Goal: Obtain resource: Obtain resource

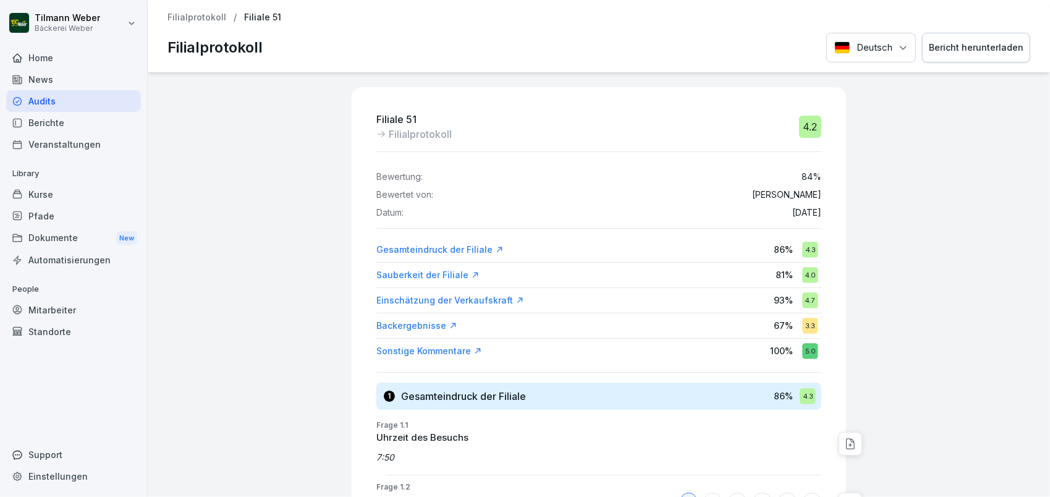
click at [77, 52] on div "Home" at bounding box center [73, 58] width 135 height 22
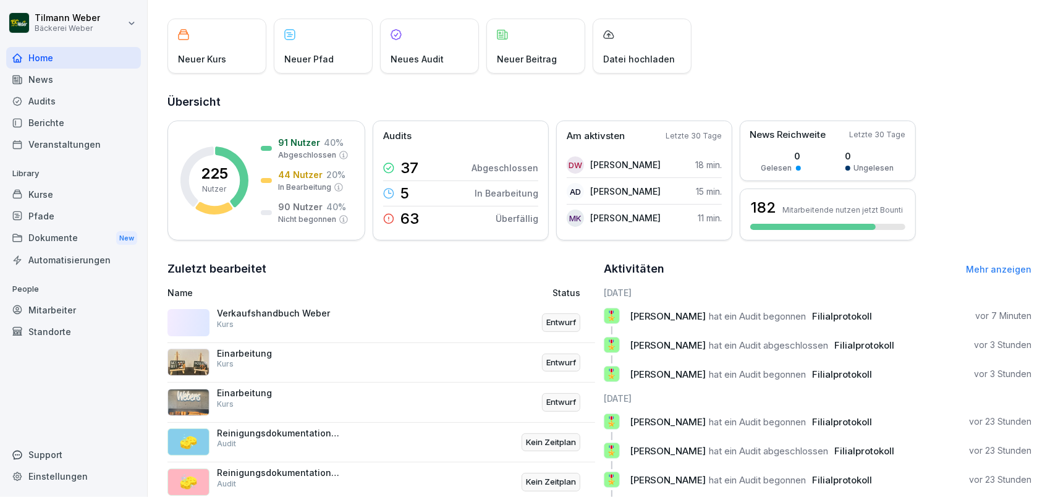
scroll to position [82, 0]
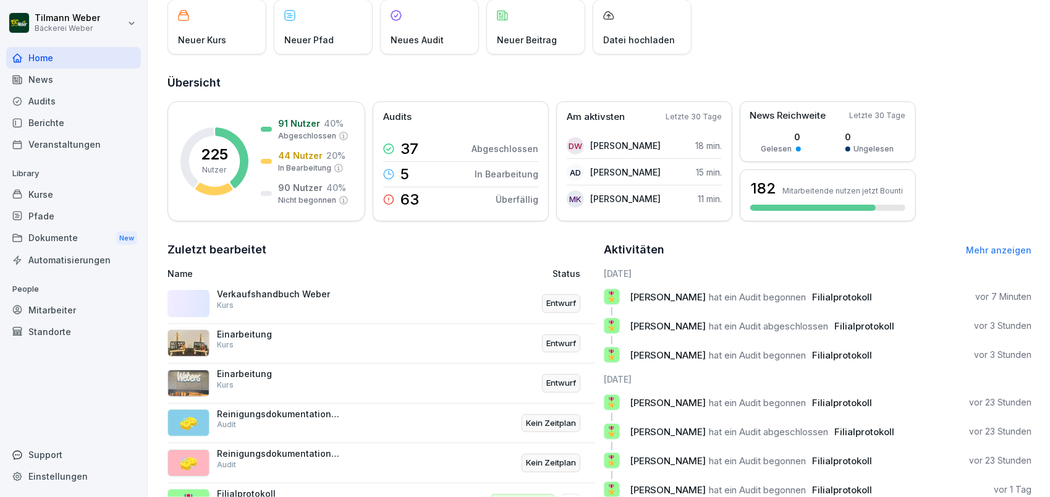
click at [393, 440] on div "🧽 Reinigungsdokumentation Wöchentlich Audit Kein Zeitplan" at bounding box center [381, 423] width 428 height 40
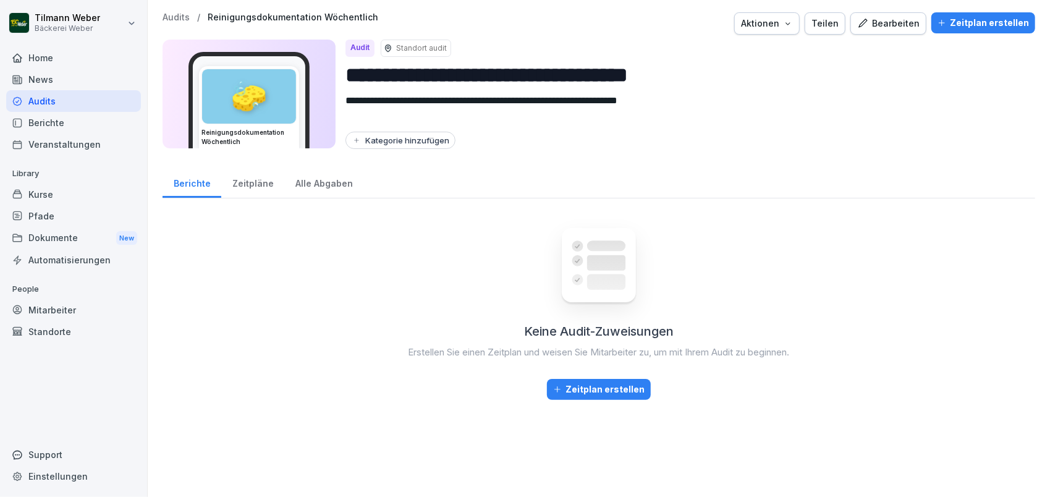
click at [236, 188] on div "Zeitpläne" at bounding box center [252, 182] width 63 height 32
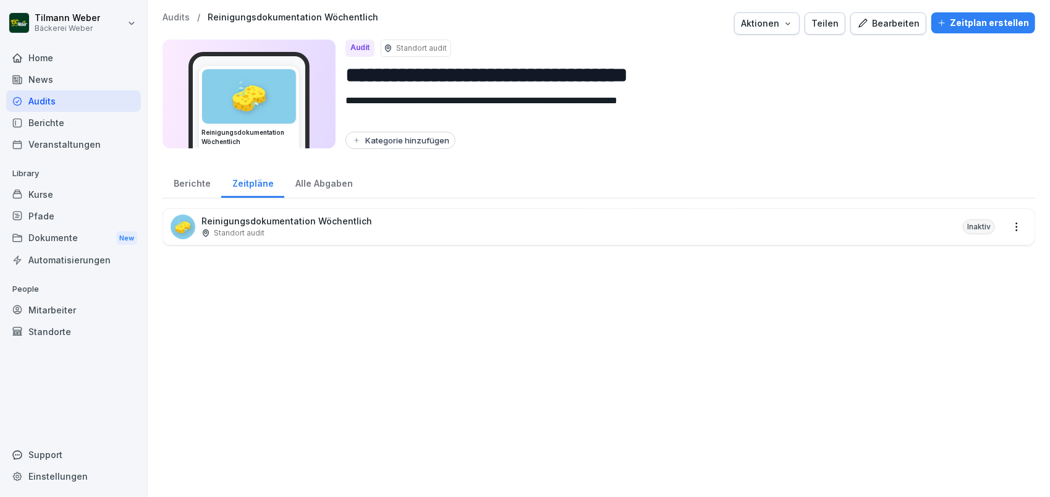
click at [199, 187] on div "Berichte" at bounding box center [191, 182] width 59 height 32
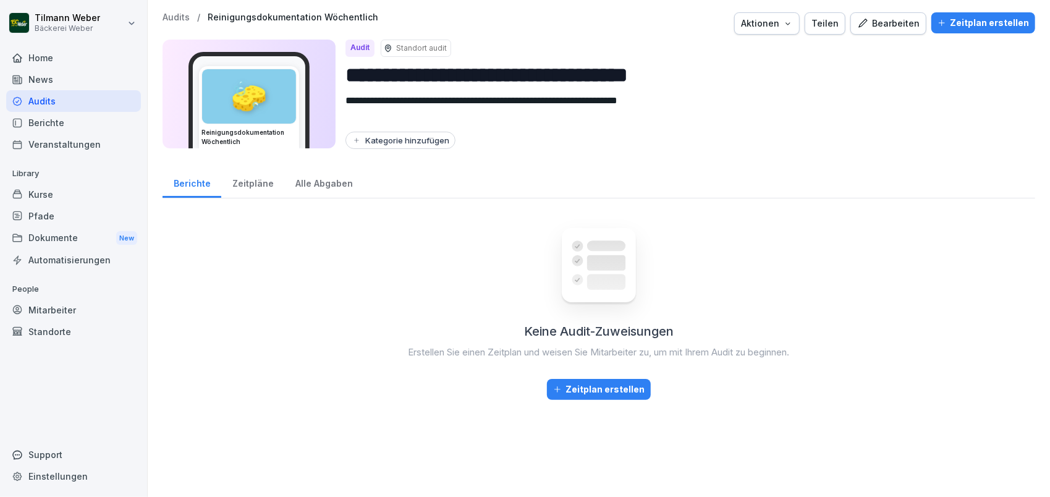
click at [264, 185] on div "Zeitpläne" at bounding box center [252, 182] width 63 height 32
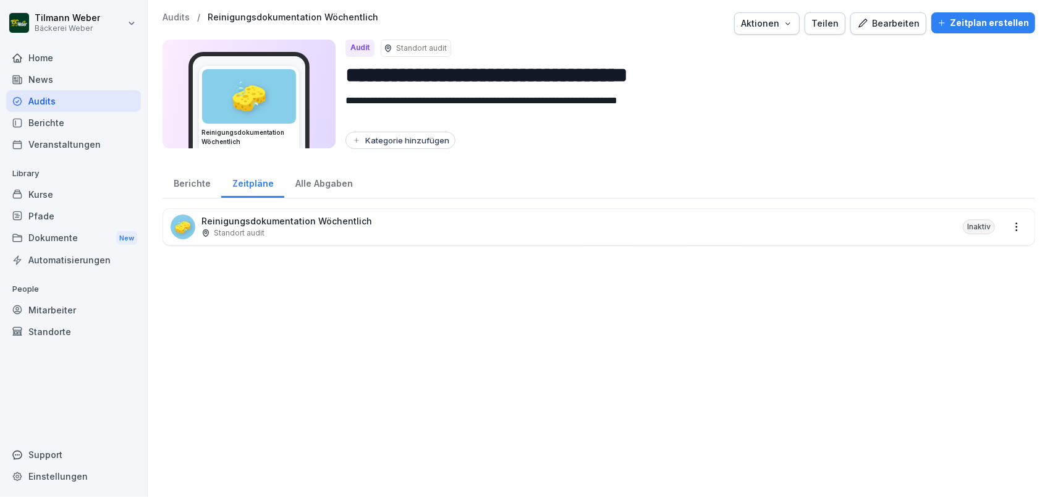
click at [281, 216] on p "Reinigungsdokumentation Wöchentlich" at bounding box center [286, 220] width 171 height 13
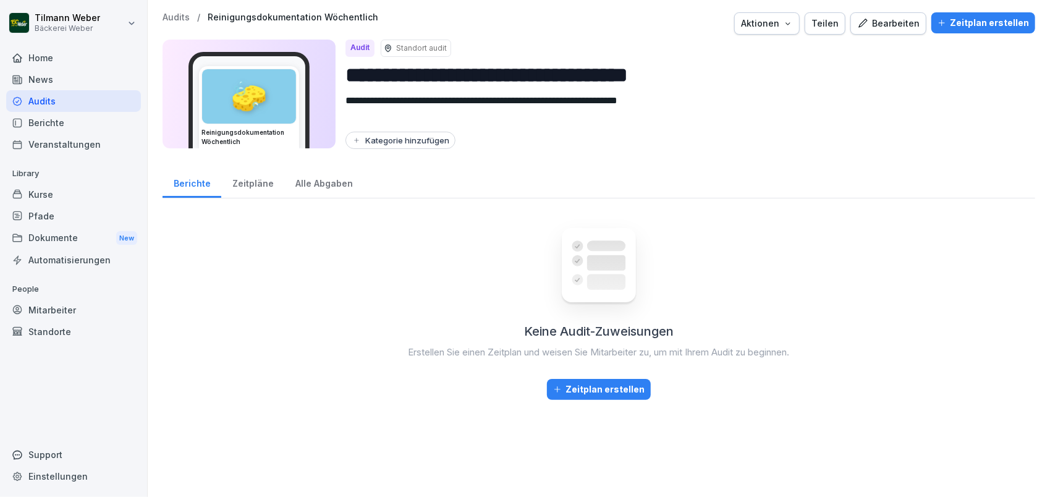
click at [316, 182] on div "Alle Abgaben" at bounding box center [323, 182] width 79 height 32
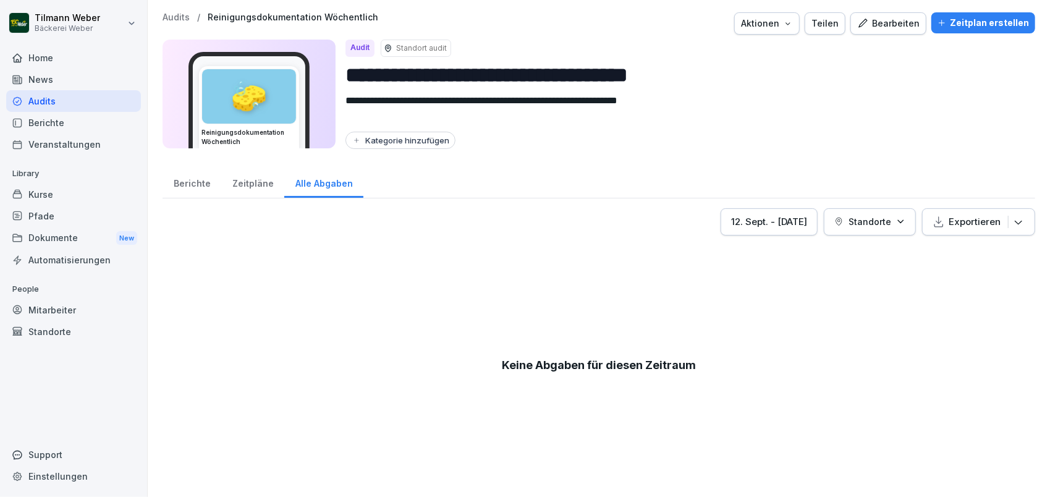
click at [164, 188] on div "Berichte" at bounding box center [191, 182] width 59 height 32
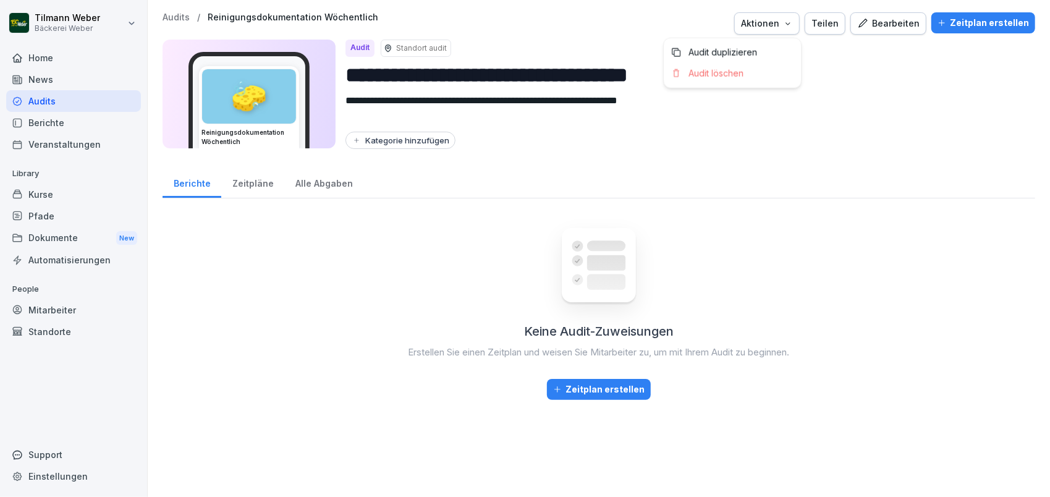
click at [769, 25] on div "Aktionen" at bounding box center [767, 24] width 52 height 14
click at [566, 24] on html "**********" at bounding box center [525, 248] width 1050 height 497
click at [66, 62] on div "Home" at bounding box center [73, 58] width 135 height 22
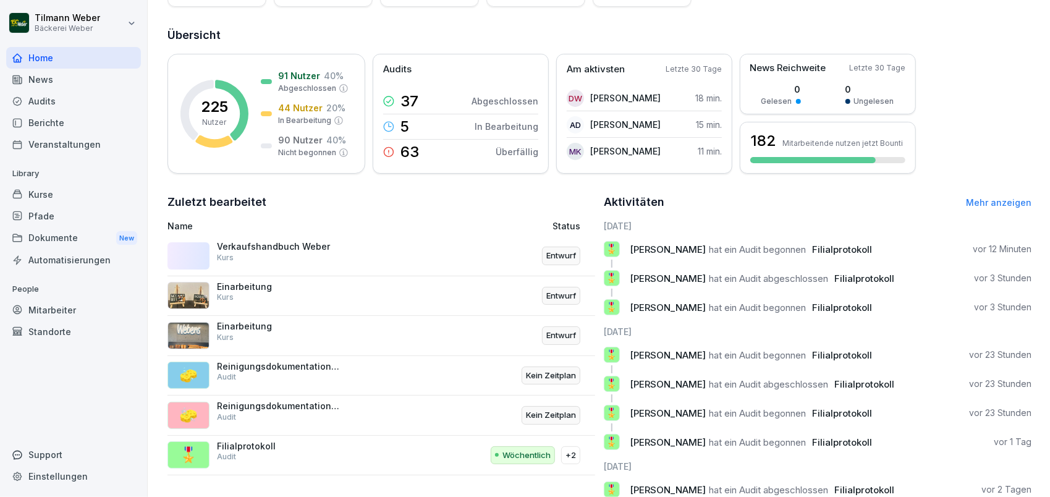
scroll to position [172, 0]
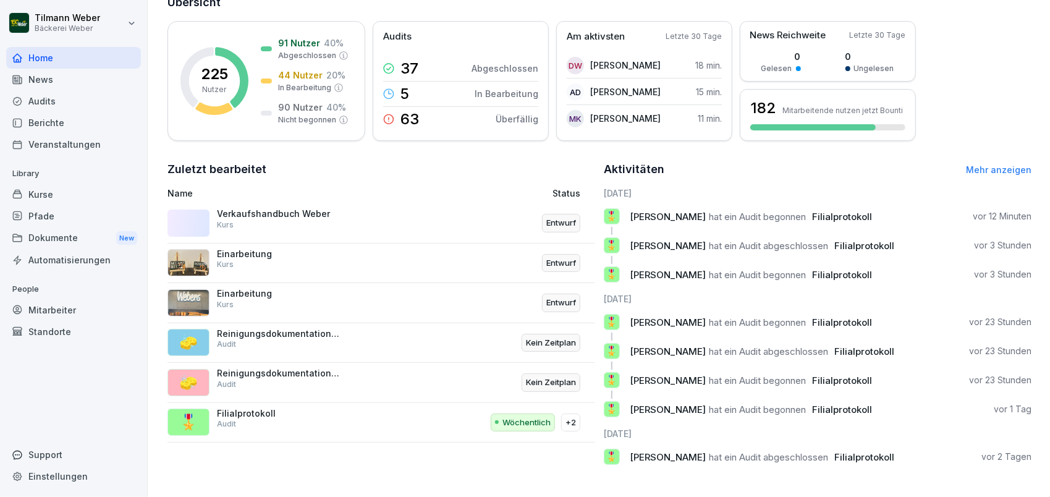
click at [251, 248] on p "Einarbeitung" at bounding box center [279, 253] width 124 height 11
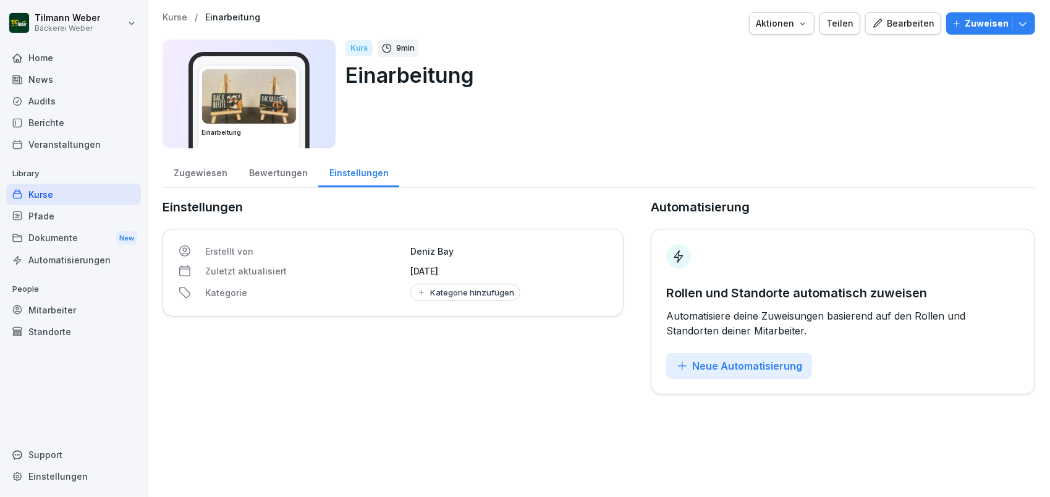
click at [799, 24] on icon "button" at bounding box center [803, 24] width 10 height 10
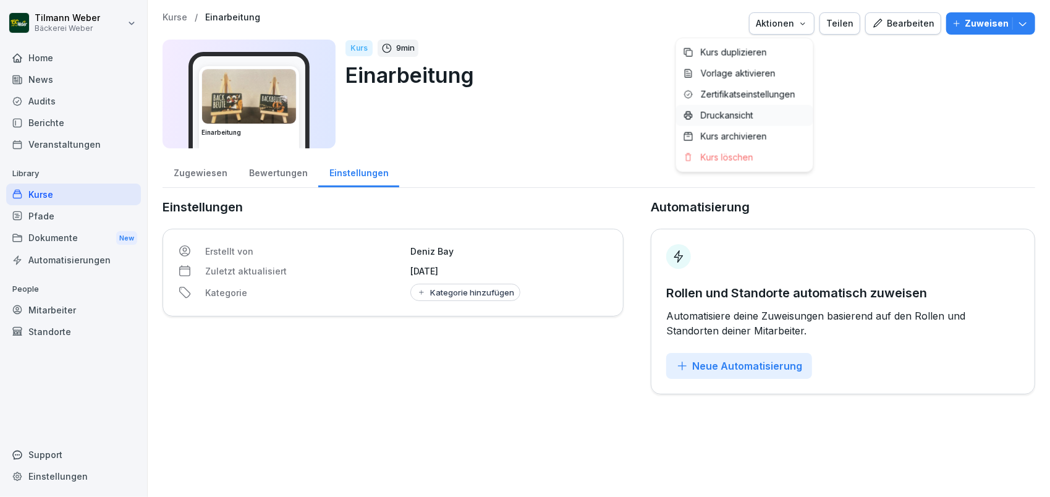
click at [756, 117] on div "Druckansicht" at bounding box center [744, 115] width 137 height 21
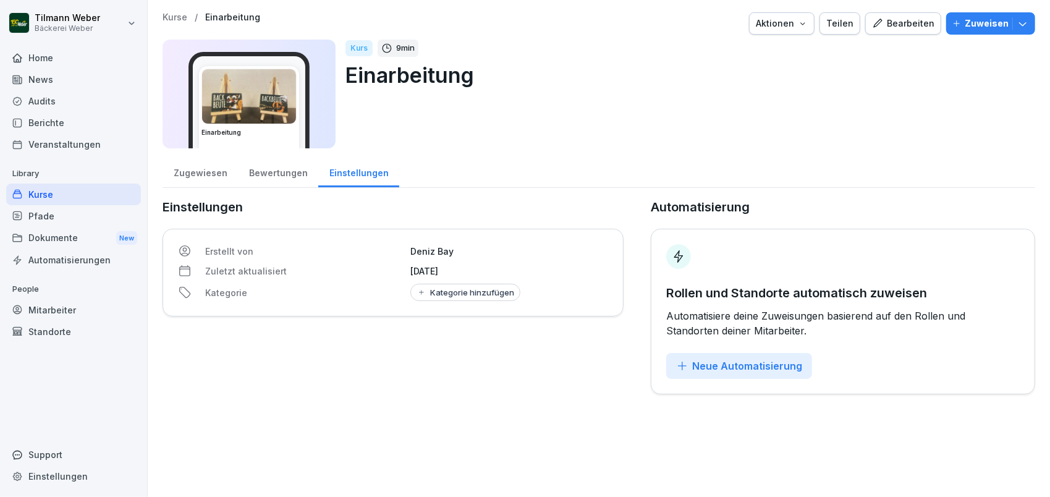
click at [219, 22] on p "Einarbeitung" at bounding box center [232, 17] width 55 height 11
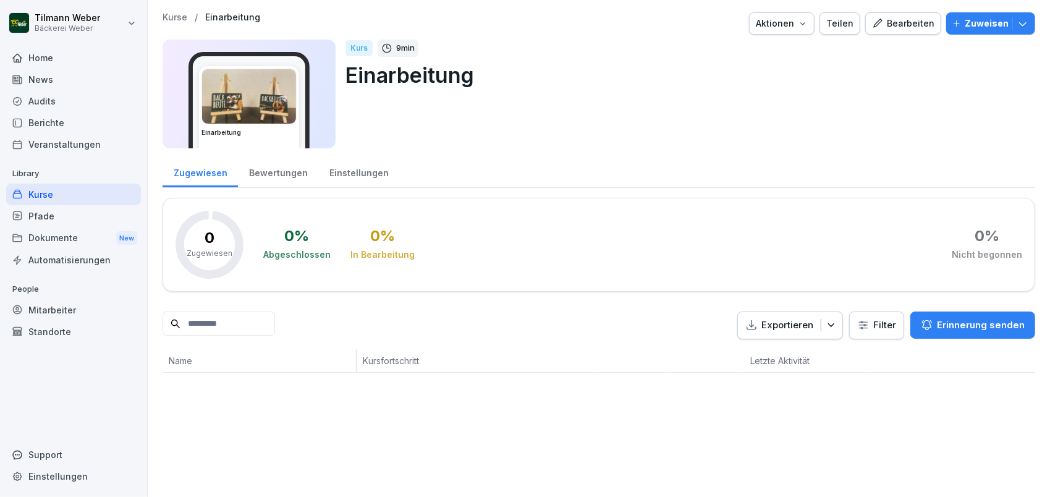
click at [172, 20] on p "Kurse" at bounding box center [174, 17] width 25 height 11
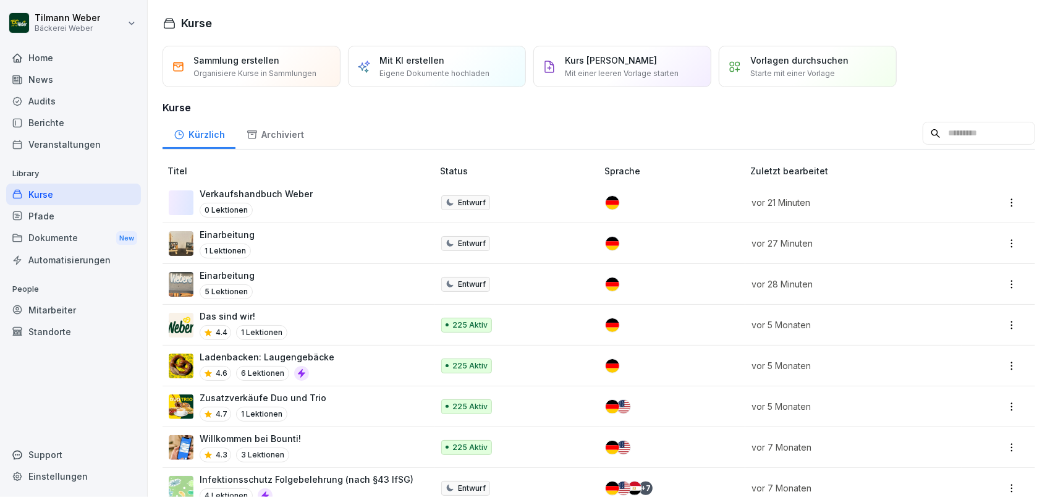
click at [268, 282] on div "Einarbeitung 5 Lektionen" at bounding box center [294, 284] width 251 height 30
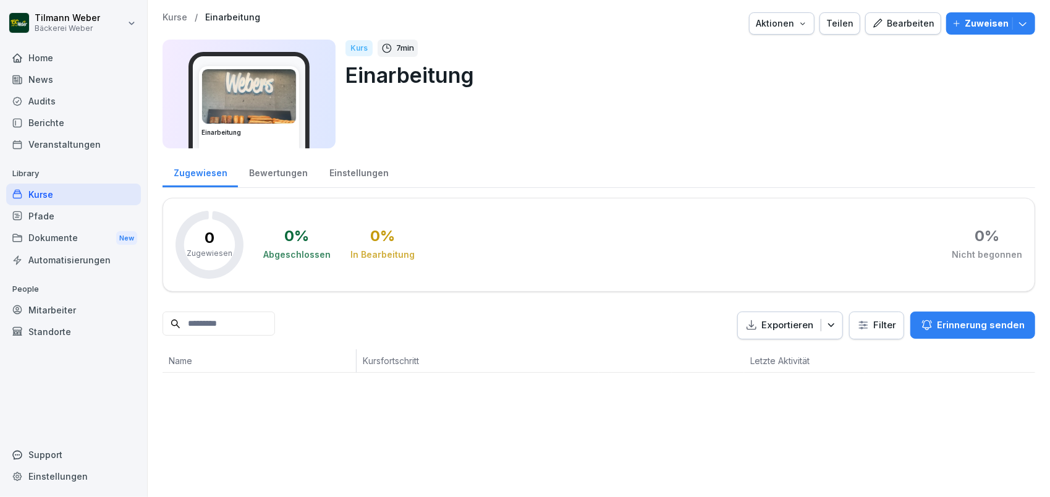
click at [793, 29] on div "Aktionen" at bounding box center [782, 24] width 52 height 14
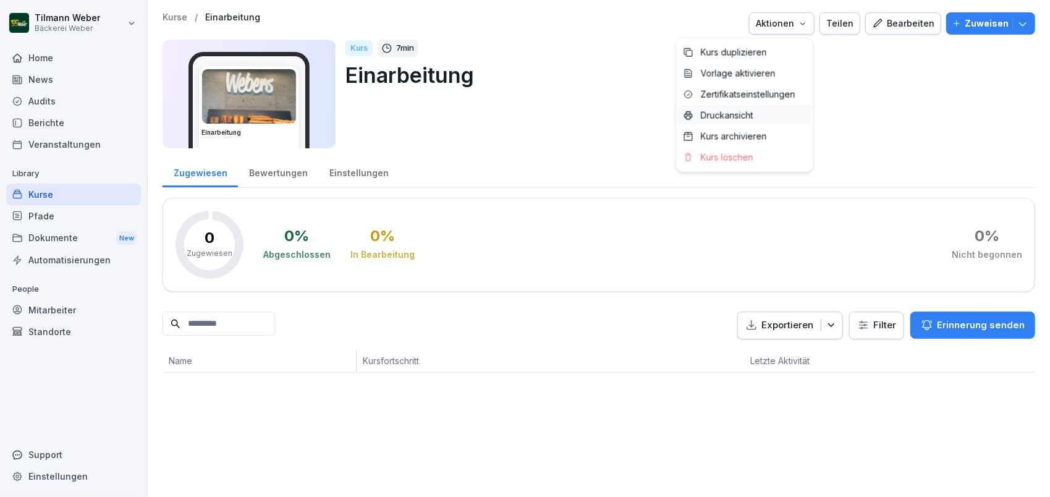
click at [734, 116] on p "Druckansicht" at bounding box center [727, 115] width 53 height 11
